Goal: Task Accomplishment & Management: Manage account settings

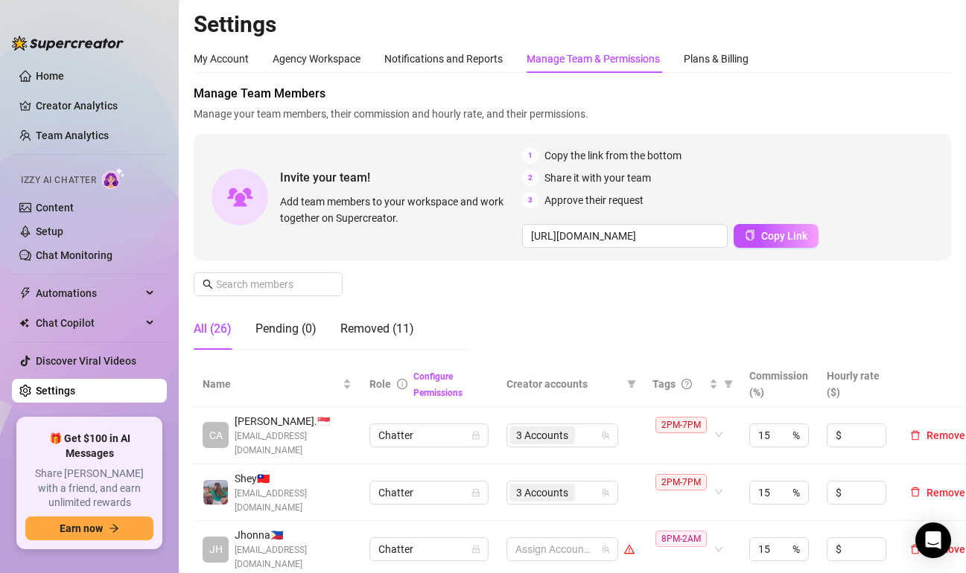
click at [724, 522] on td "8PM-2AM" at bounding box center [691, 549] width 97 height 57
click at [726, 383] on icon "filter" at bounding box center [728, 384] width 9 height 9
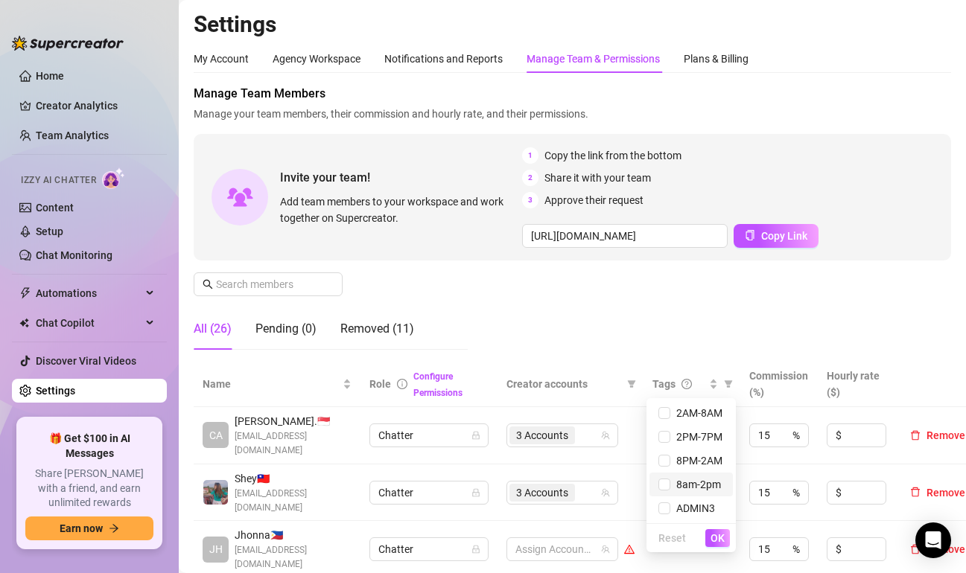
click at [710, 485] on span "8am-2pm" at bounding box center [695, 485] width 51 height 12
checkbox input "true"
click at [715, 535] on span "OK" at bounding box center [717, 538] width 14 height 12
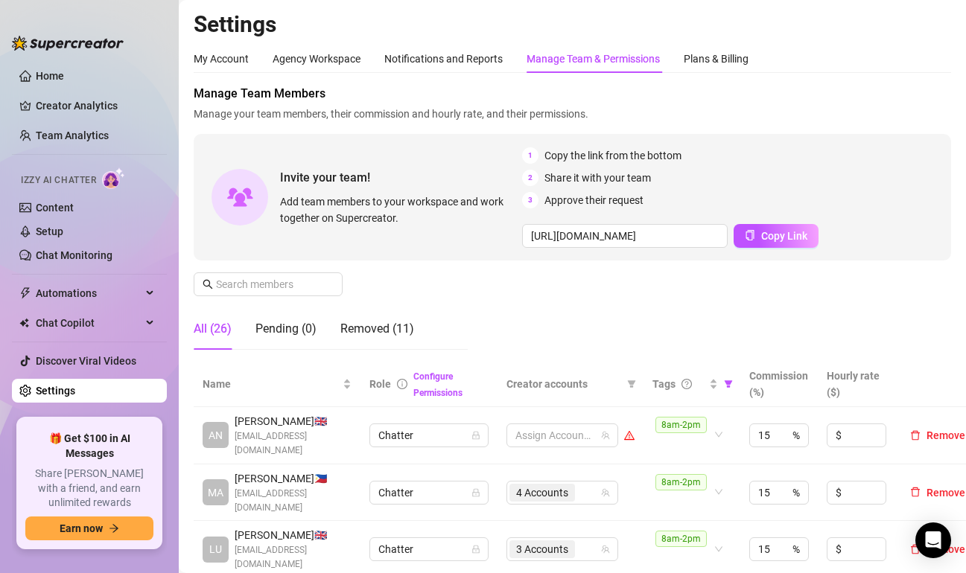
click at [65, 12] on aside "Home Creator Analytics Team Analytics Izzy AI Chatter Content Setup Chat Monito…" at bounding box center [89, 286] width 179 height 573
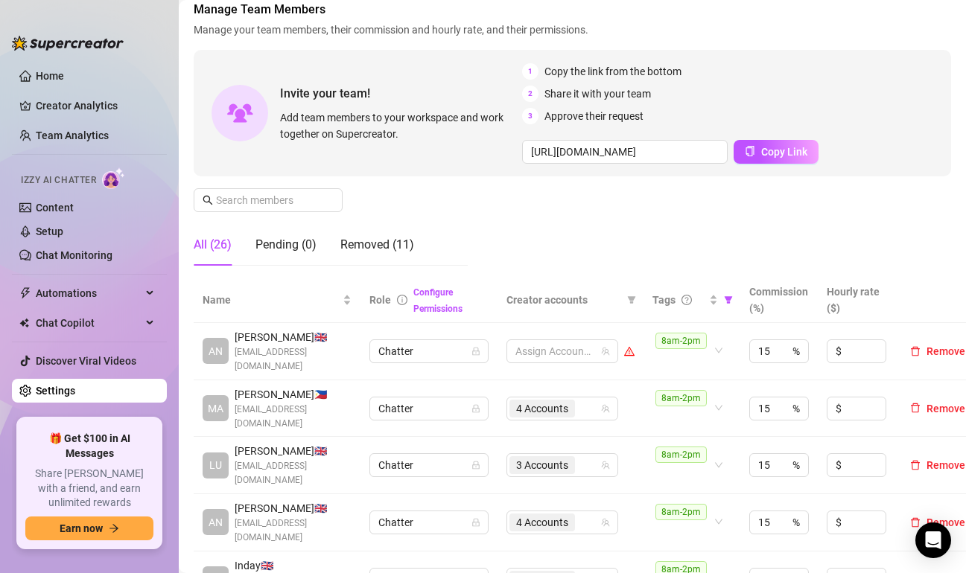
scroll to position [149, 0]
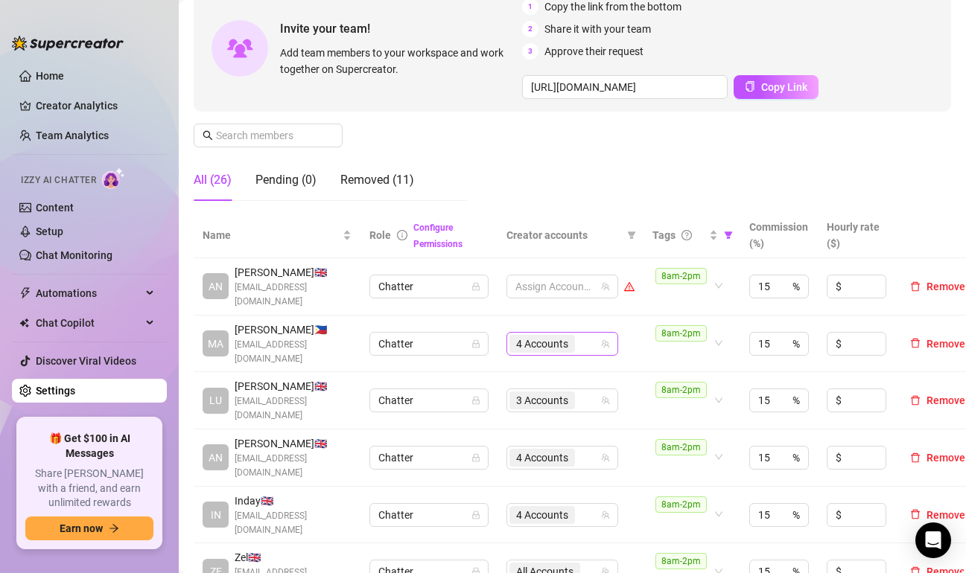
click at [586, 345] on div "4 Accounts" at bounding box center [554, 344] width 90 height 21
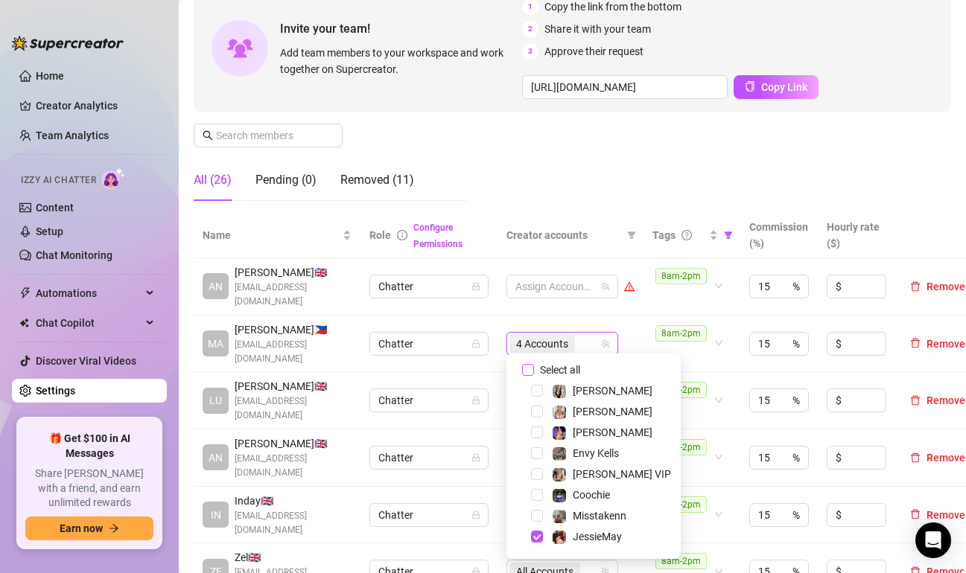
click at [529, 372] on input "Select all" at bounding box center [528, 370] width 12 height 12
checkbox input "false"
click at [638, 316] on td "Assign Accounts" at bounding box center [570, 344] width 146 height 57
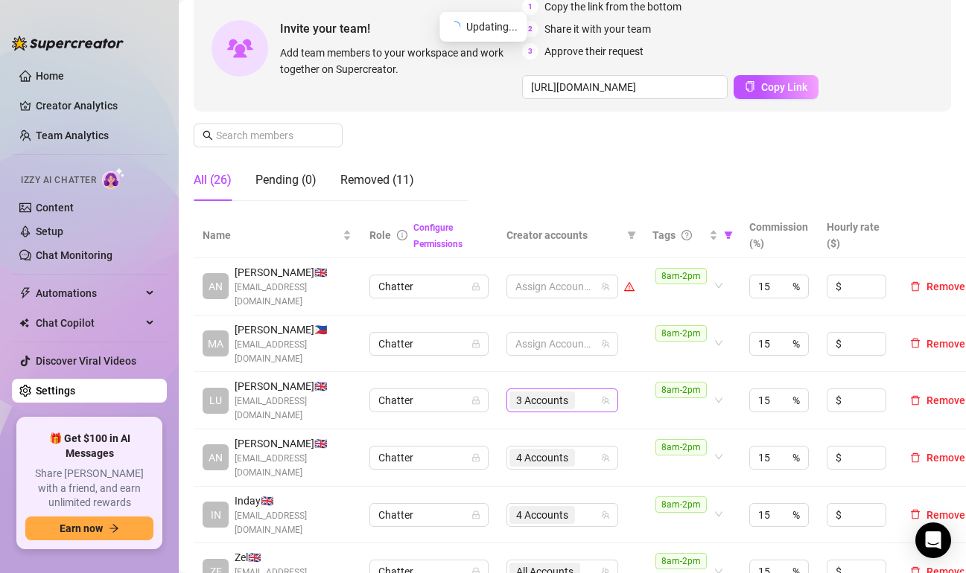
click at [590, 394] on div "3 Accounts" at bounding box center [554, 400] width 90 height 21
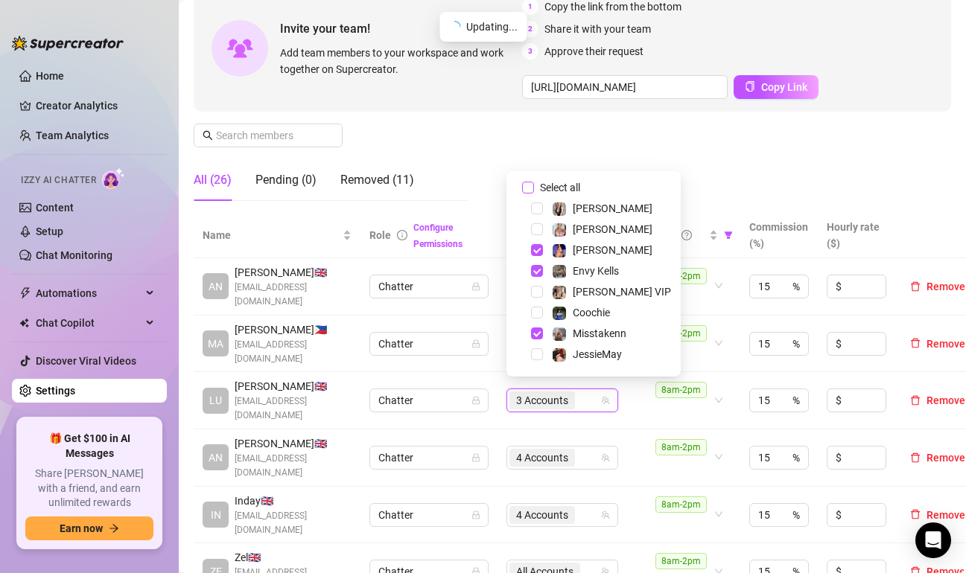
click at [528, 188] on input "Select all" at bounding box center [528, 188] width 12 height 12
click at [531, 188] on input "Select all" at bounding box center [528, 188] width 12 height 12
checkbox input "false"
click at [637, 406] on td "Assign Accounts" at bounding box center [570, 400] width 146 height 57
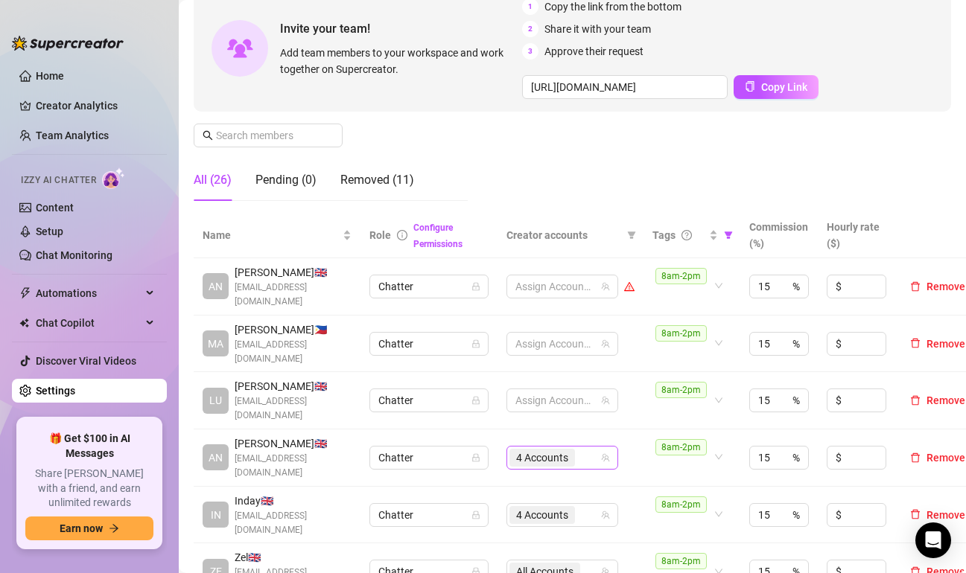
click at [583, 451] on div "4 Accounts" at bounding box center [554, 457] width 90 height 21
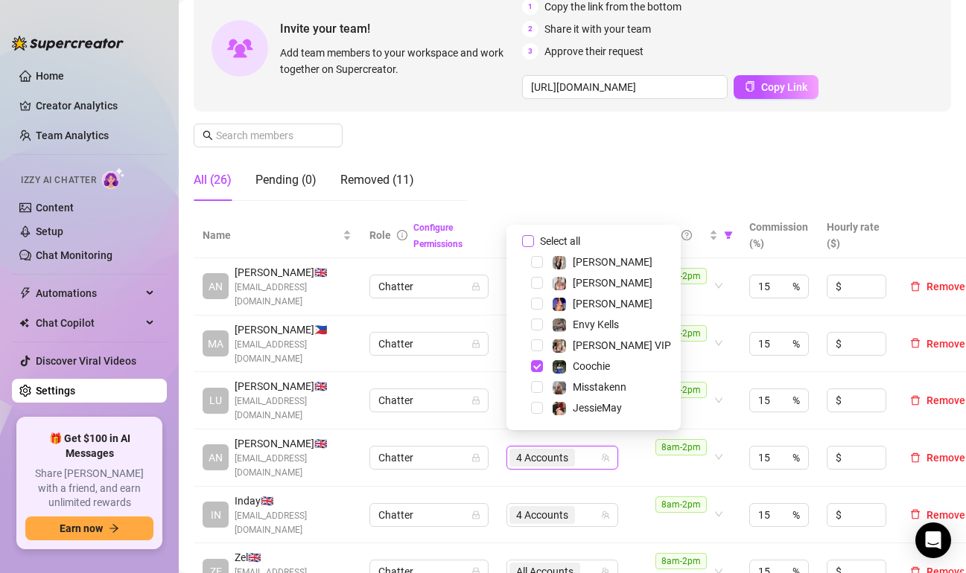
click at [529, 242] on input "Select all" at bounding box center [528, 241] width 12 height 12
click at [529, 241] on input "Select all" at bounding box center [528, 241] width 12 height 12
checkbox input "false"
click at [591, 505] on div "4 Accounts" at bounding box center [554, 515] width 90 height 21
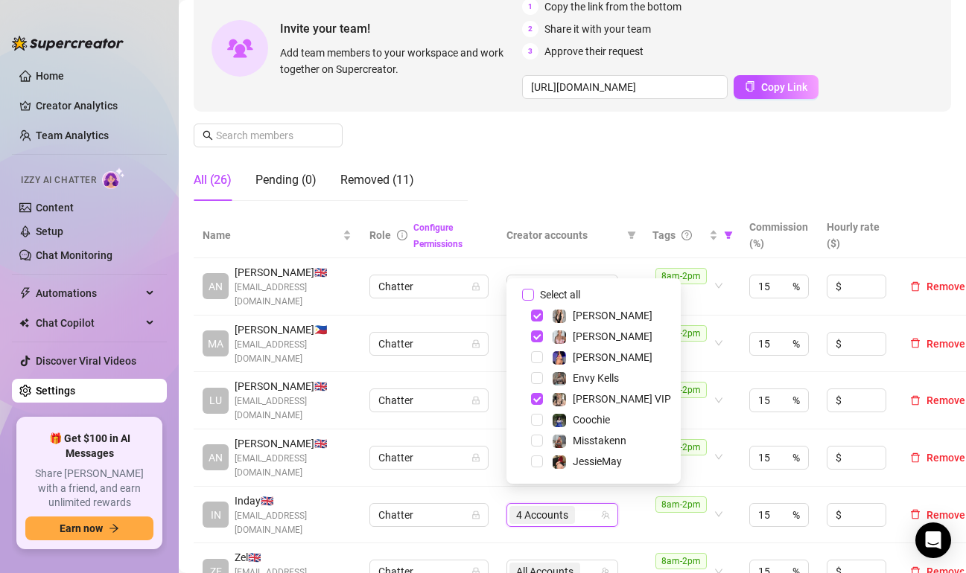
click at [530, 293] on input "Select all" at bounding box center [528, 295] width 12 height 12
click at [531, 293] on input "Select all" at bounding box center [528, 295] width 12 height 12
checkbox input "false"
drag, startPoint x: 704, startPoint y: 176, endPoint x: 925, endPoint y: 191, distance: 220.8
click at [711, 168] on div "Manage Team Members Manage your team members, their commission and hourly rate,…" at bounding box center [572, 74] width 757 height 277
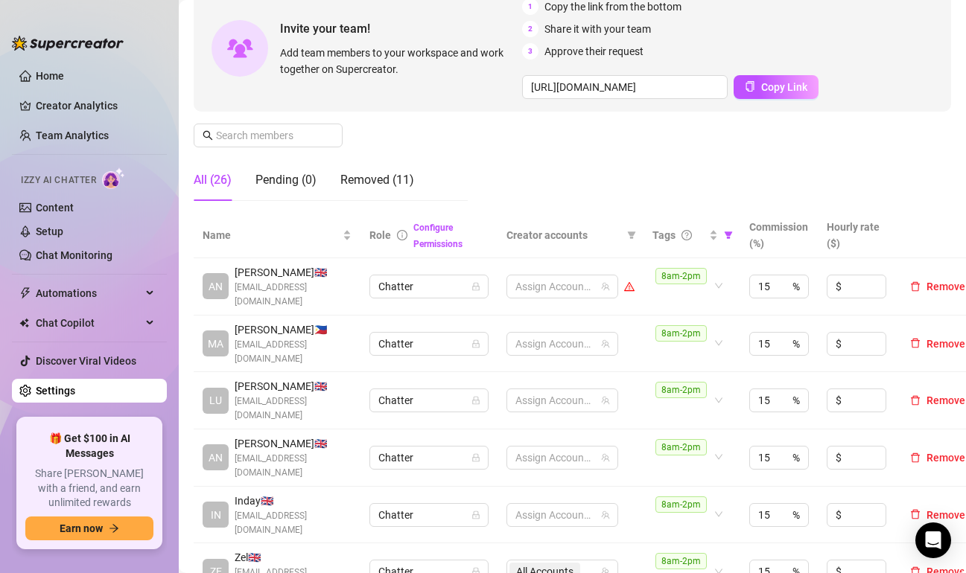
click at [391, 142] on div "Manage Team Members Manage your team members, their commission and hourly rate,…" at bounding box center [572, 74] width 757 height 277
